Goal: Find specific page/section

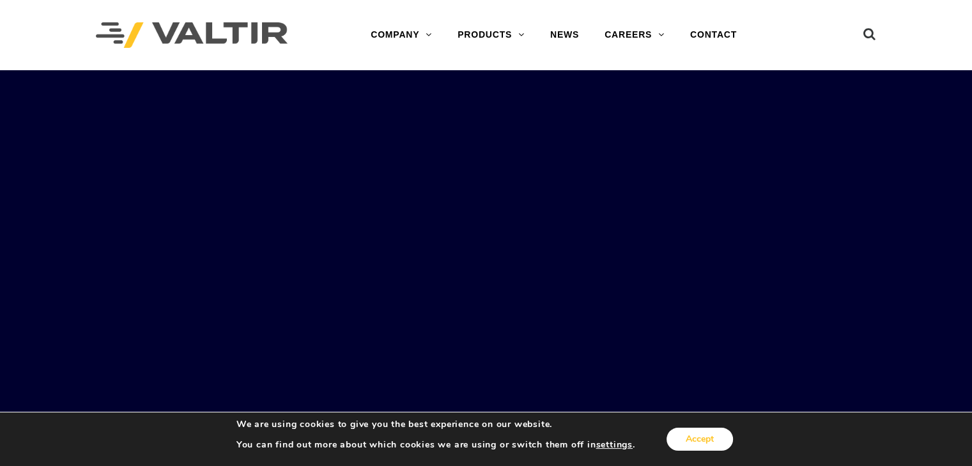
click at [723, 439] on button "Accept" at bounding box center [699, 439] width 66 height 23
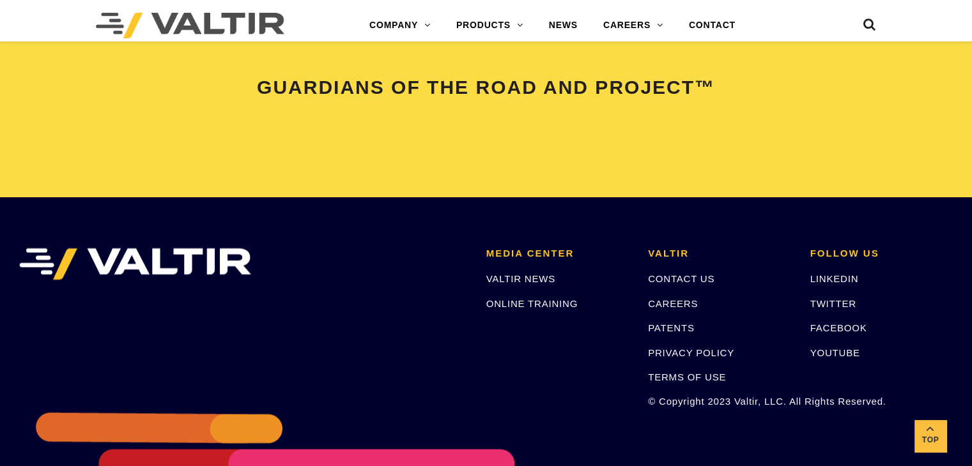
scroll to position [2600, 0]
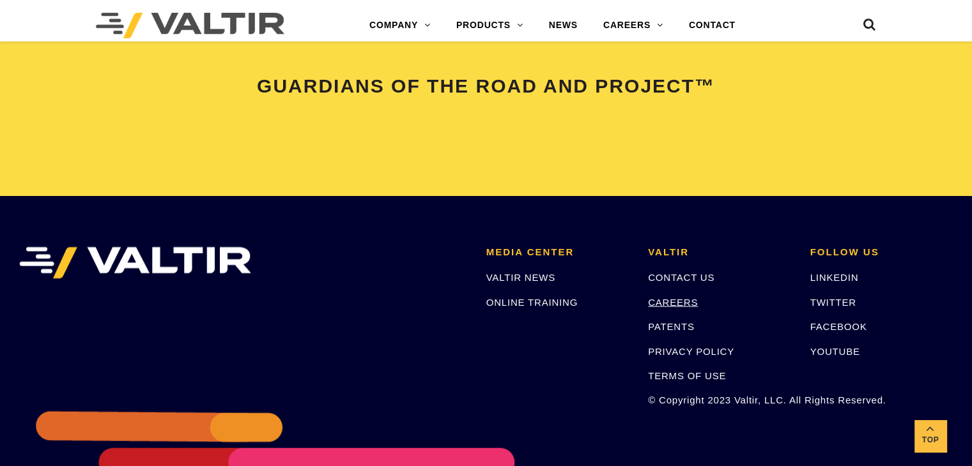
click at [675, 304] on link "CAREERS" at bounding box center [673, 302] width 50 height 11
click at [687, 303] on link "CAREERS" at bounding box center [673, 302] width 50 height 11
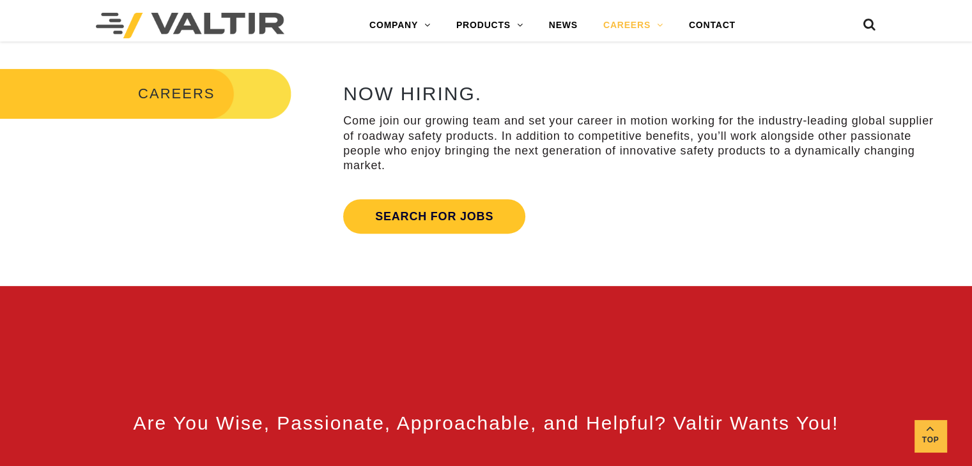
scroll to position [461, 0]
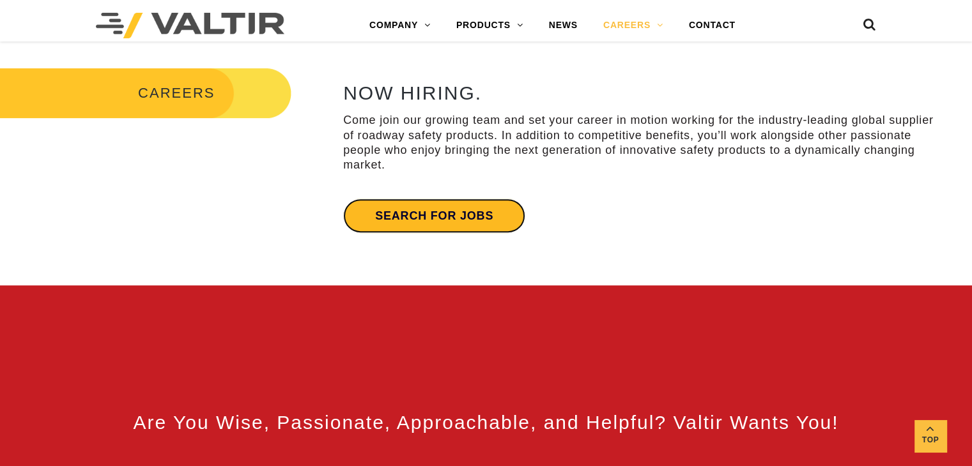
click at [427, 217] on link "Search for jobs" at bounding box center [434, 216] width 182 height 35
